Goal: Task Accomplishment & Management: Manage account settings

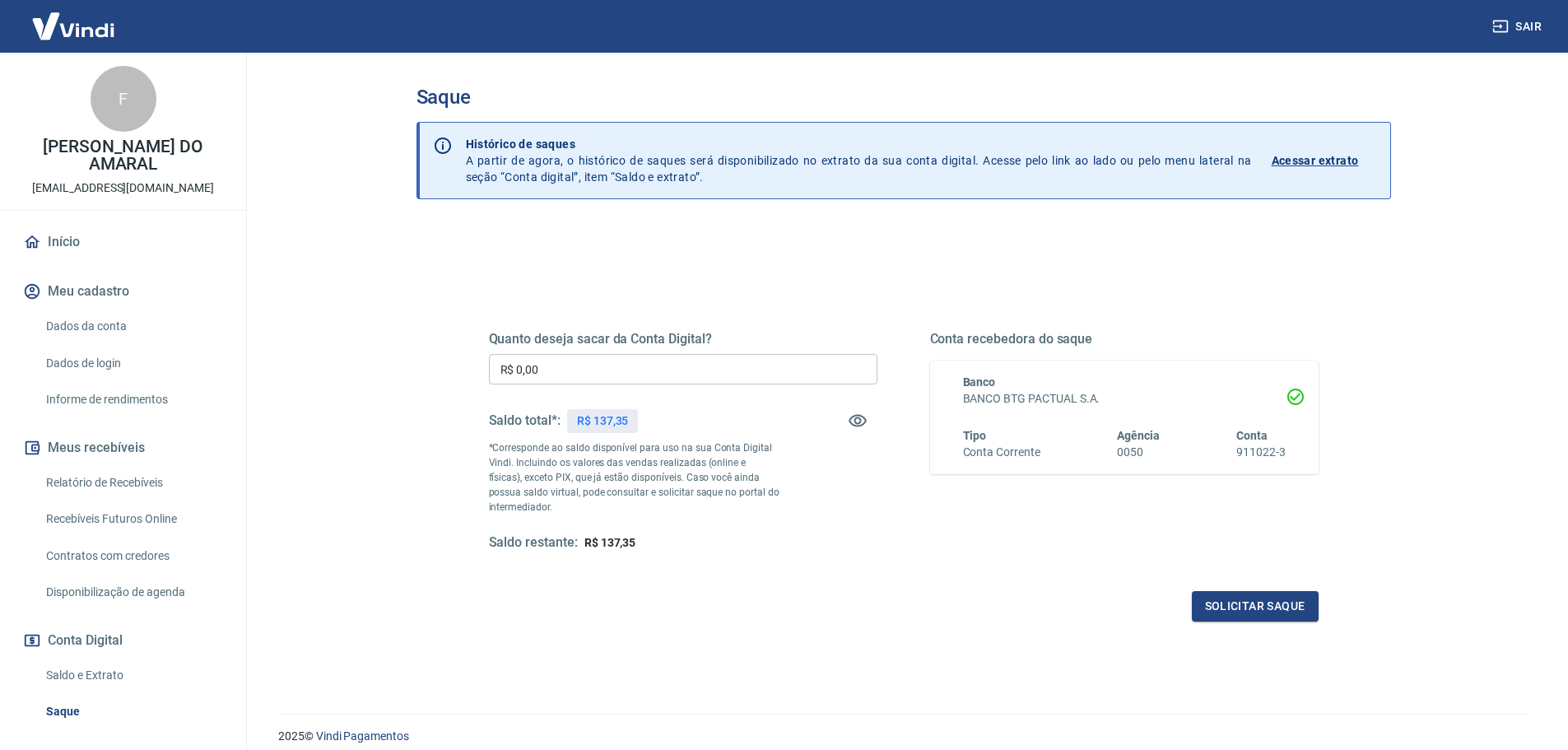
click at [623, 375] on input "R$ 0,00" at bounding box center [684, 369] width 388 height 31
type input "R$ 137,35"
click at [1291, 610] on button "Solicitar saque" at bounding box center [1256, 607] width 127 height 31
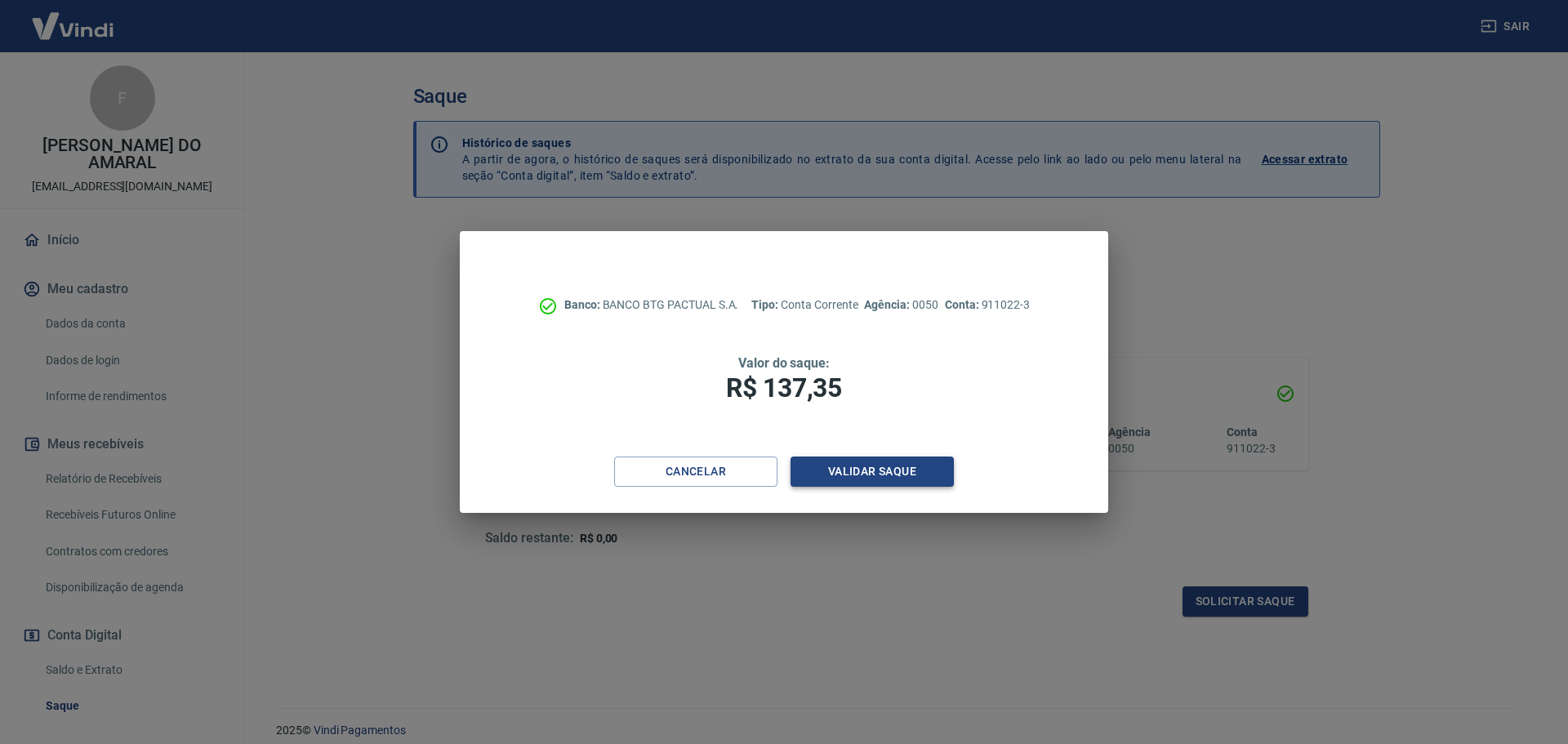
click at [888, 467] on button "Validar saque" at bounding box center [872, 472] width 163 height 31
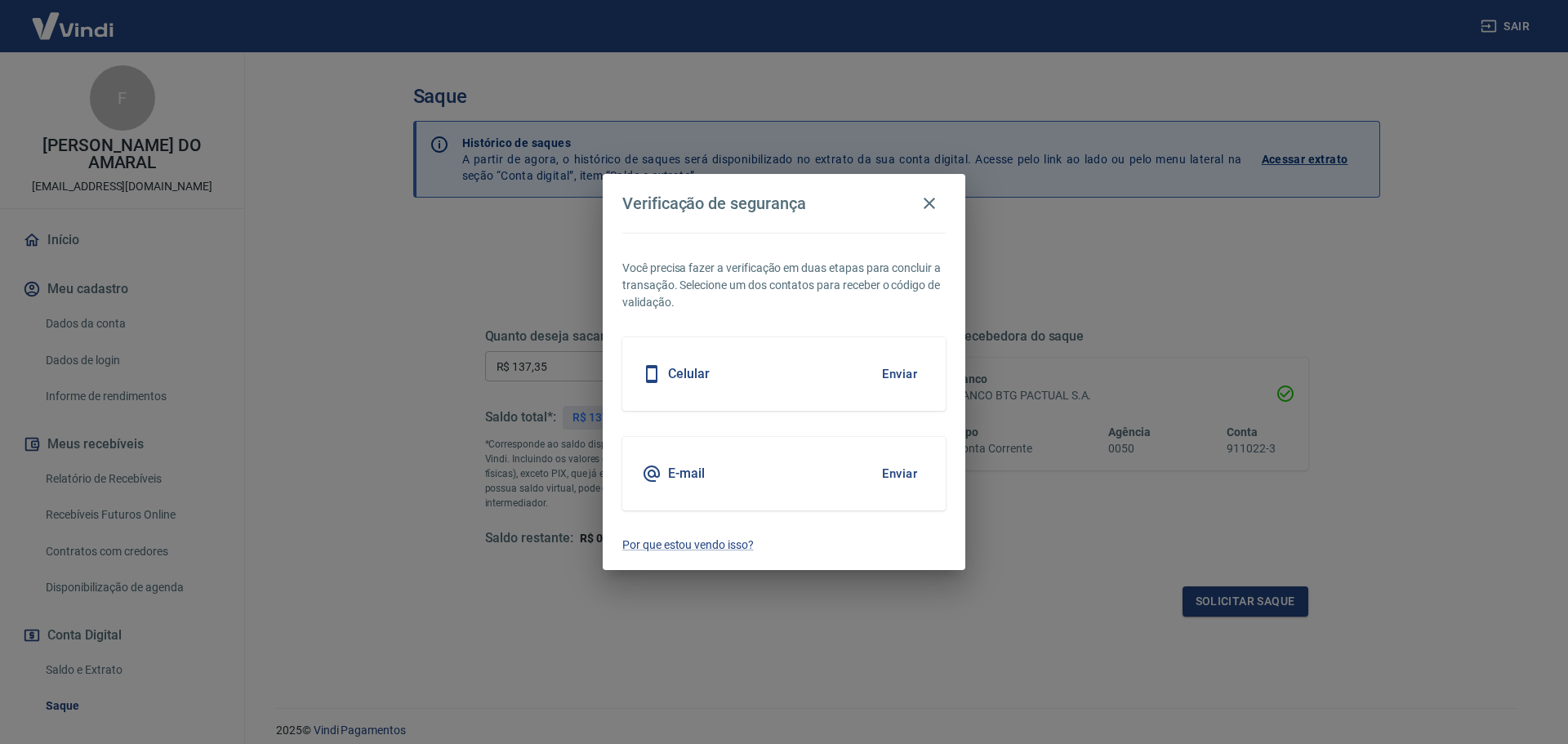
click at [755, 486] on div "E-mail Enviar" at bounding box center [784, 473] width 323 height 73
click at [912, 474] on button "Enviar" at bounding box center [899, 474] width 53 height 34
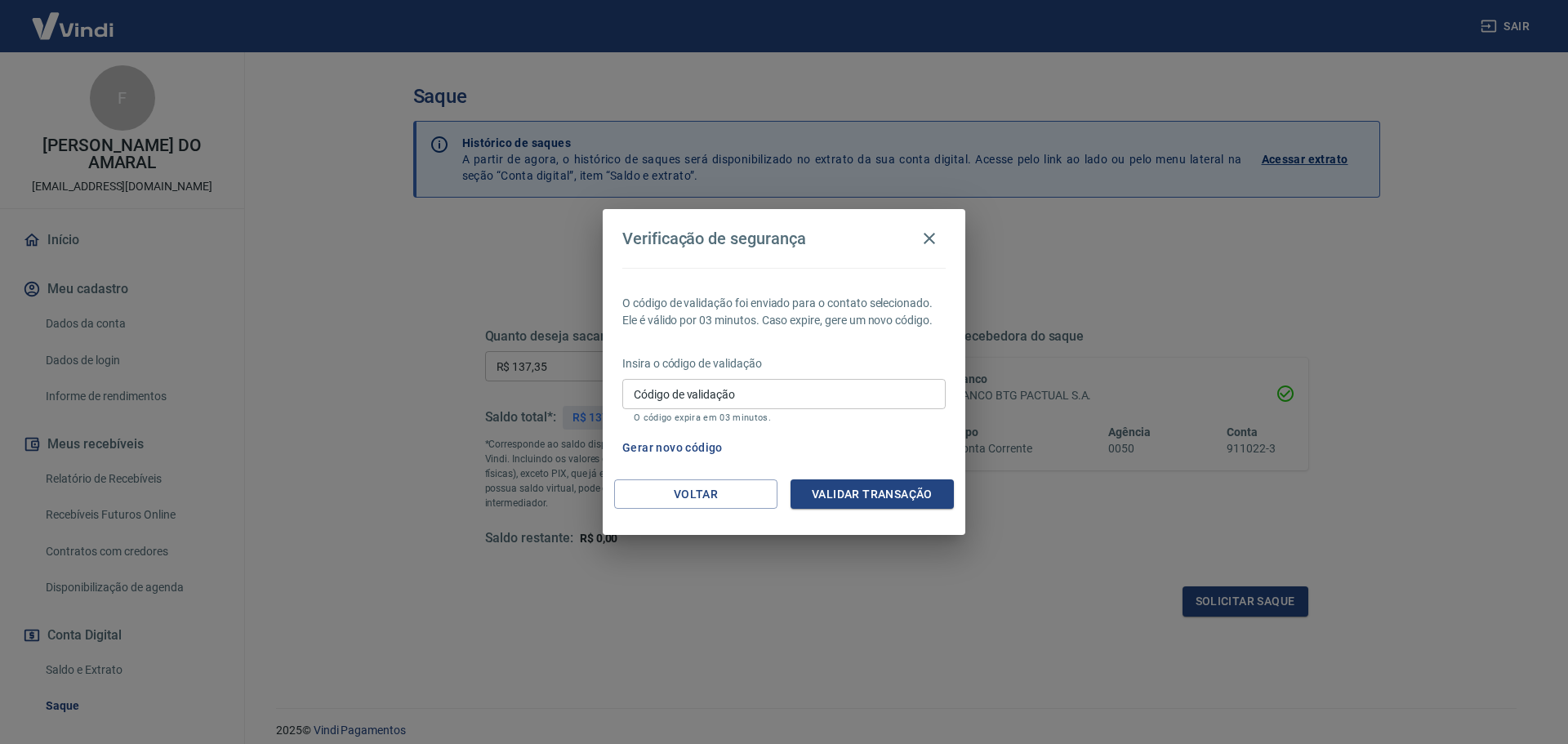
click at [650, 447] on button "Gerar novo código" at bounding box center [672, 448] width 113 height 31
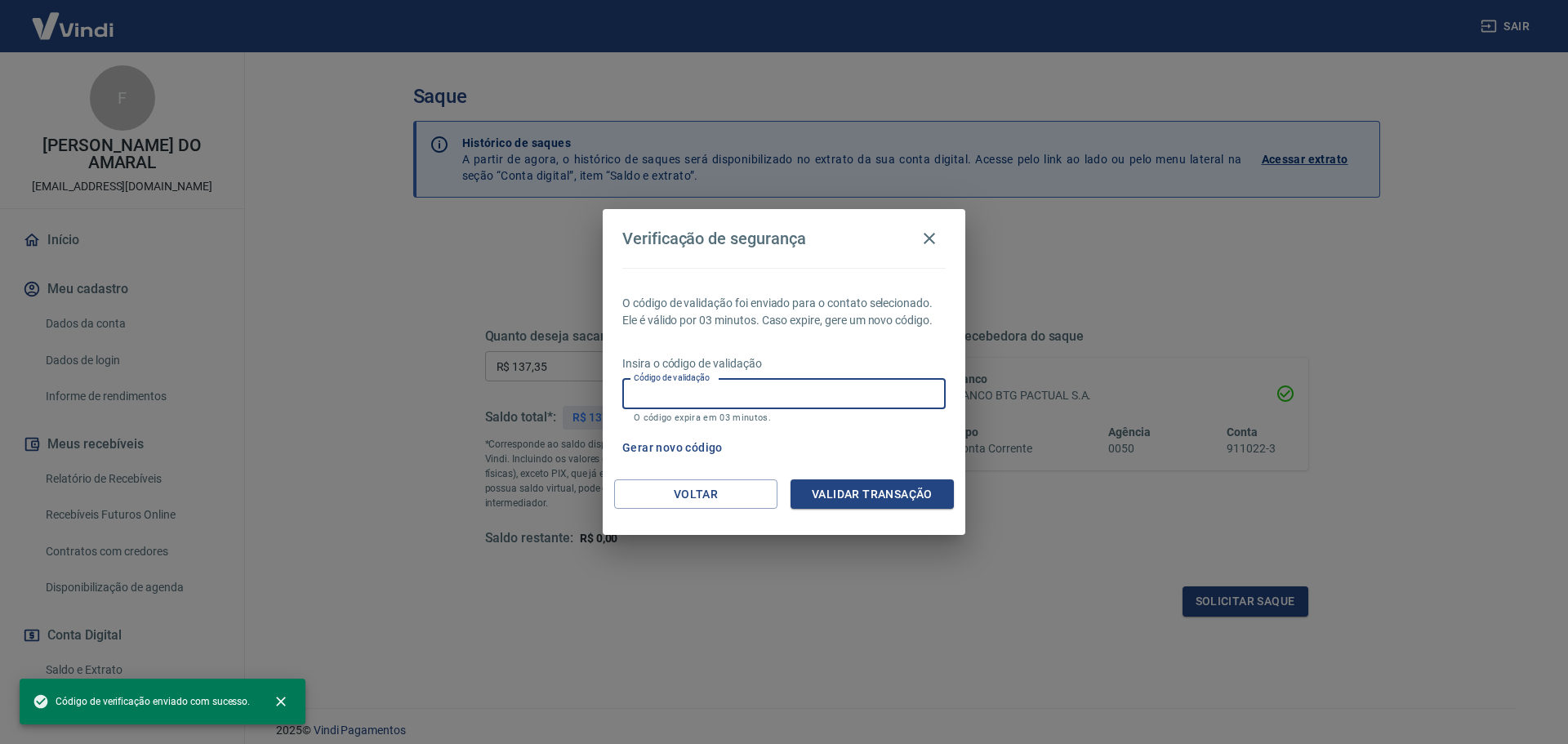
click at [709, 400] on input "Código de validação" at bounding box center [784, 394] width 323 height 31
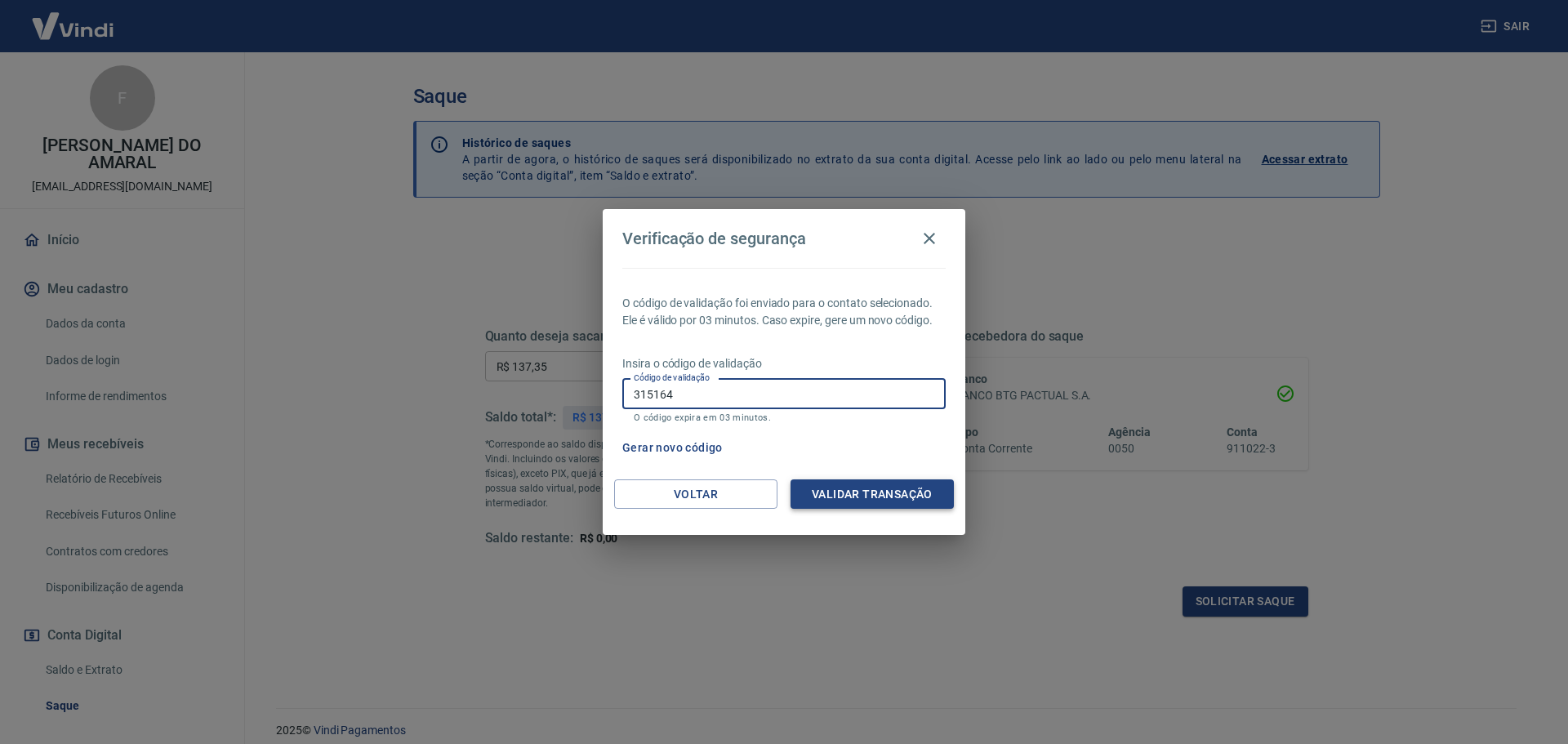
type input "315164"
click at [873, 488] on button "Validar transação" at bounding box center [872, 495] width 163 height 31
